Goal: Task Accomplishment & Management: Manage account settings

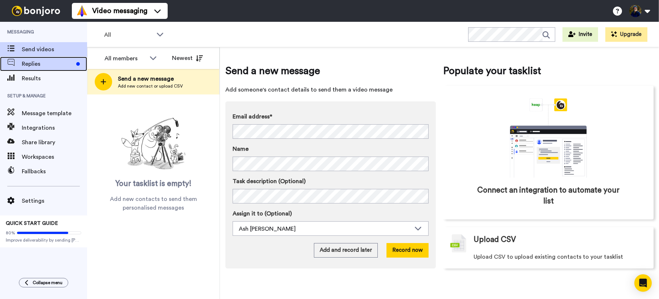
click at [39, 63] on span "Replies" at bounding box center [48, 64] width 52 height 9
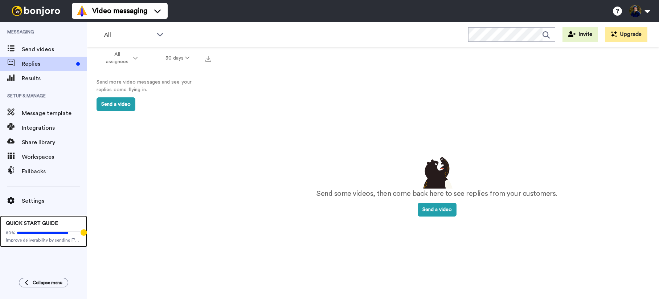
click at [44, 236] on div "80% Improve deliverability by sending Bonjoro’s from your own email" at bounding box center [43, 235] width 75 height 16
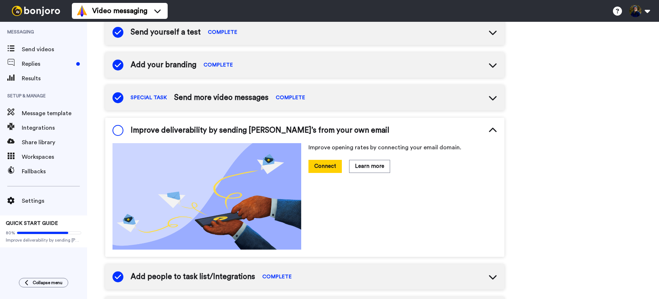
scroll to position [117, 0]
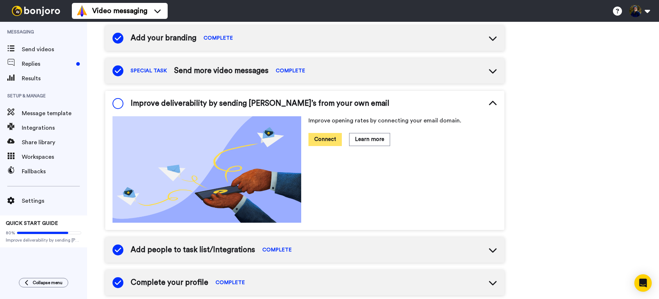
click at [329, 139] on button "Connect" at bounding box center [324, 139] width 33 height 13
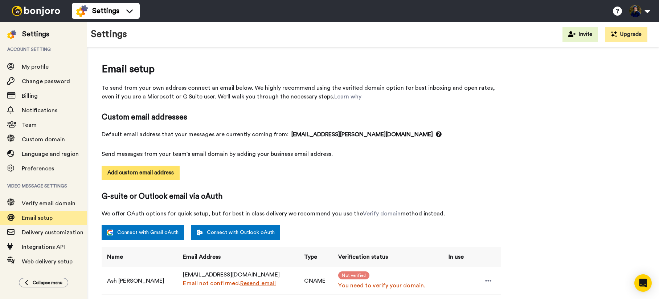
click at [144, 173] on button "Add custom email address" at bounding box center [141, 172] width 78 height 15
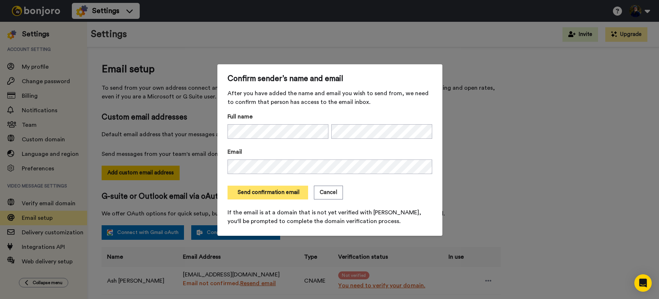
click at [271, 191] on button "Send confirmation email" at bounding box center [267, 192] width 81 height 14
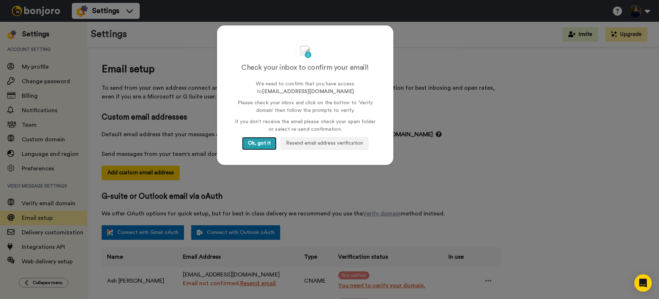
click at [264, 143] on button "Ok, got it" at bounding box center [259, 143] width 34 height 13
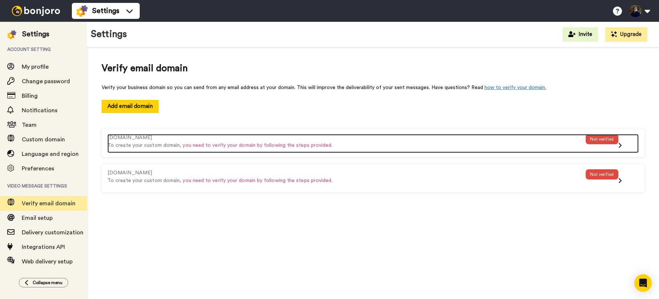
click at [323, 147] on span "you need to verify your domain by following the steps provided." at bounding box center [257, 145] width 150 height 5
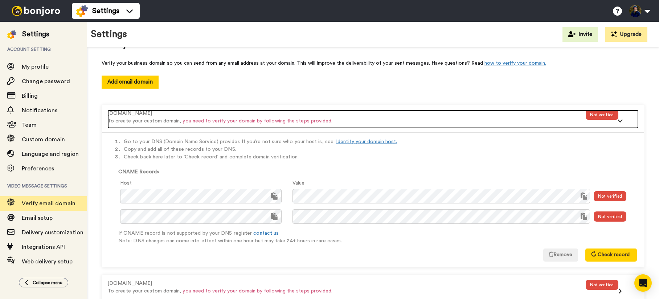
scroll to position [45, 0]
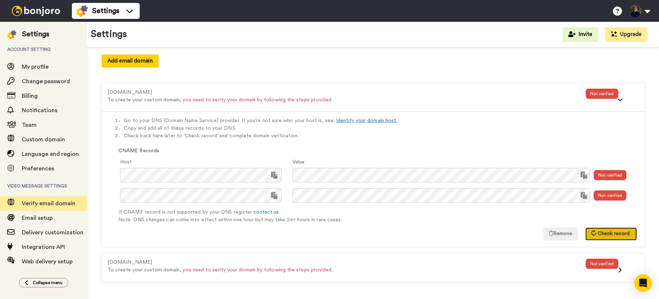
click at [608, 235] on span "Check record" at bounding box center [614, 233] width 32 height 5
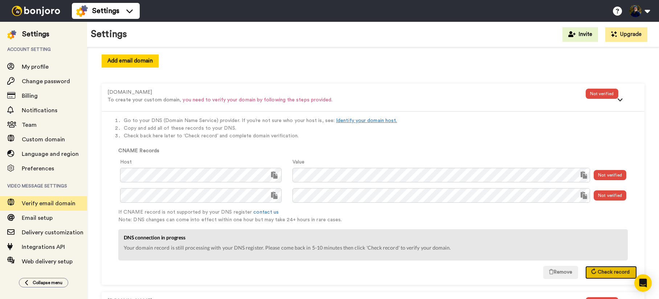
click at [606, 271] on span "Check record" at bounding box center [614, 271] width 32 height 5
click at [605, 269] on span "Check record" at bounding box center [614, 271] width 32 height 5
click at [602, 271] on span "Check record" at bounding box center [614, 271] width 32 height 5
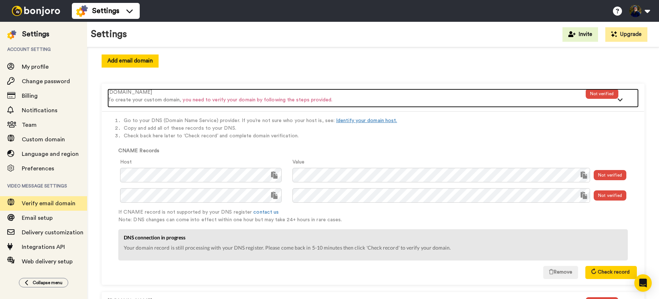
click at [620, 101] on icon at bounding box center [620, 100] width 6 height 4
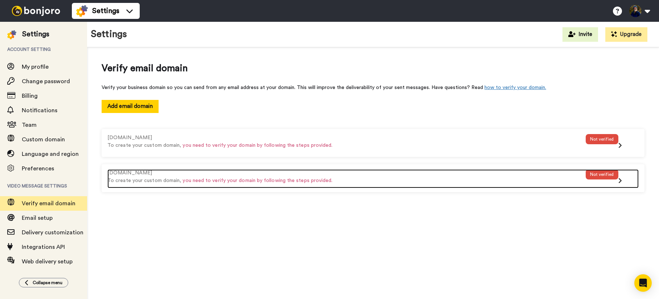
click at [618, 181] on icon at bounding box center [620, 180] width 4 height 6
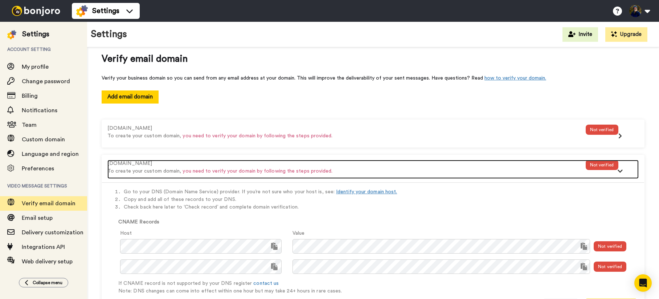
scroll to position [45, 0]
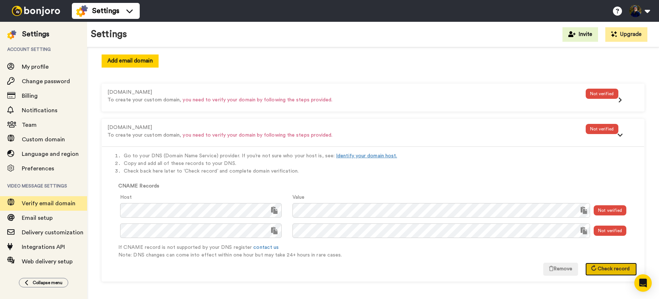
click at [610, 268] on span "Check record" at bounding box center [614, 268] width 32 height 5
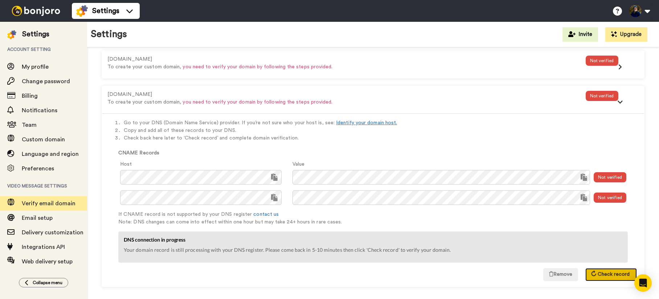
scroll to position [77, 0]
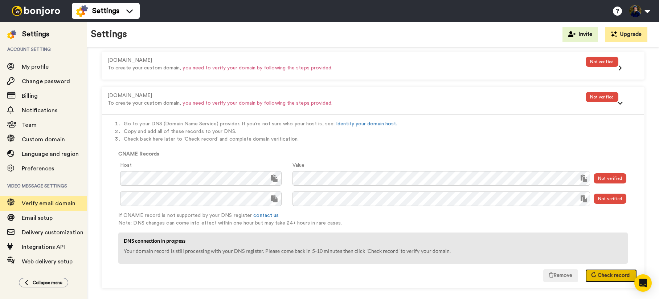
click at [610, 275] on span "Check record" at bounding box center [614, 274] width 32 height 5
click at [614, 274] on span "Check record" at bounding box center [614, 274] width 32 height 5
click at [603, 275] on span "Check record" at bounding box center [614, 274] width 32 height 5
click at [610, 276] on span "Check record" at bounding box center [614, 274] width 32 height 5
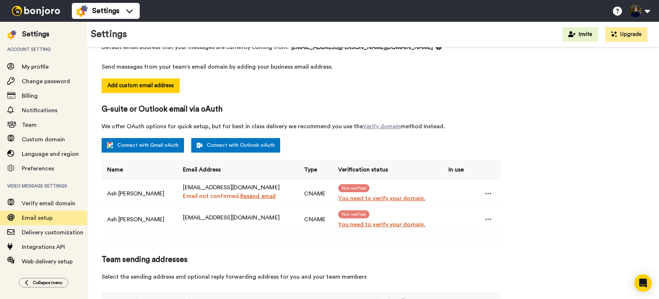
scroll to position [90, 0]
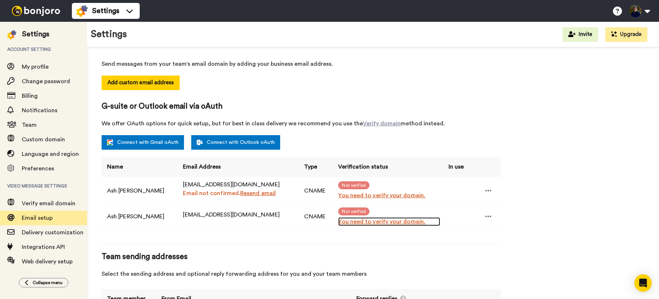
click at [369, 221] on link "You need to verify your domain." at bounding box center [389, 221] width 102 height 9
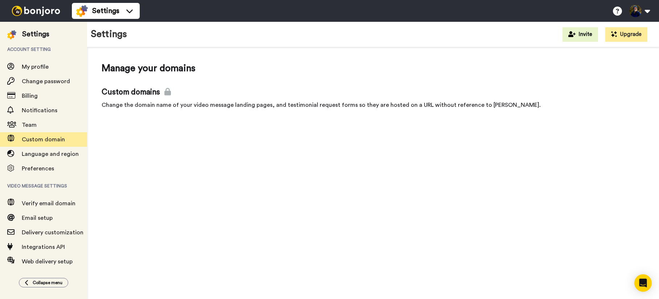
click at [263, 105] on div "Change the domain name of your video message landing pages, and testimonial req…" at bounding box center [373, 104] width 543 height 9
